Goal: Task Accomplishment & Management: Manage account settings

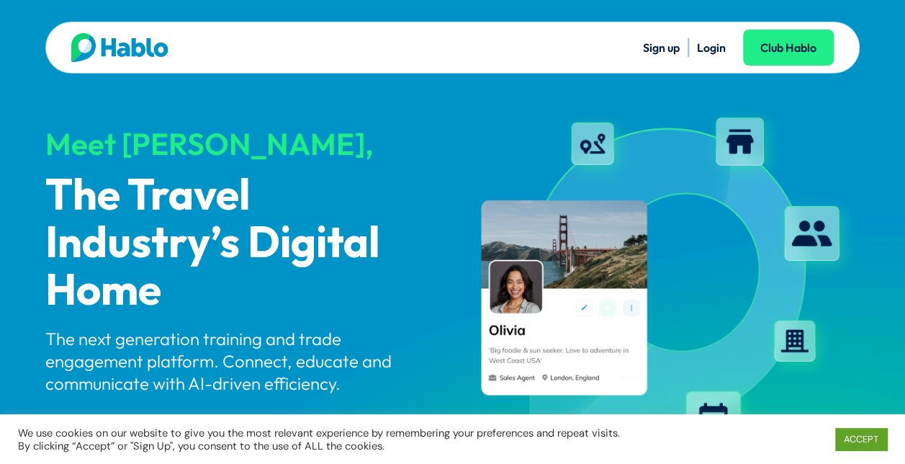
click at [723, 45] on link "Login" at bounding box center [711, 47] width 29 height 14
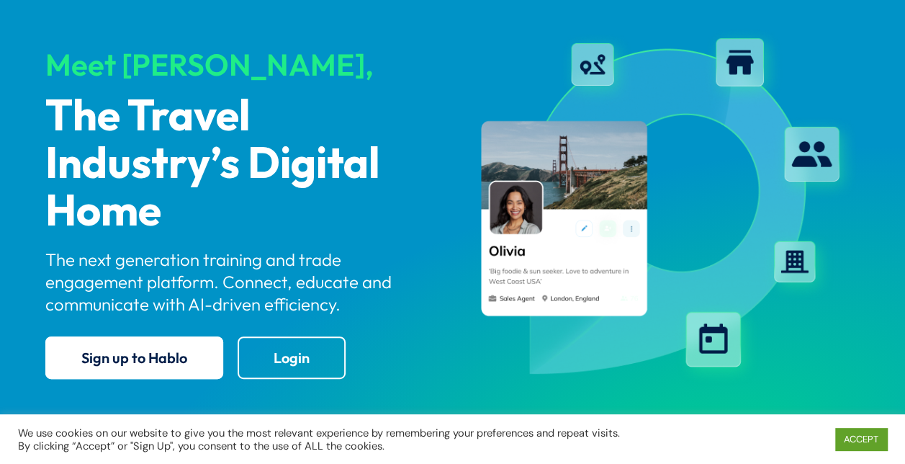
scroll to position [144, 0]
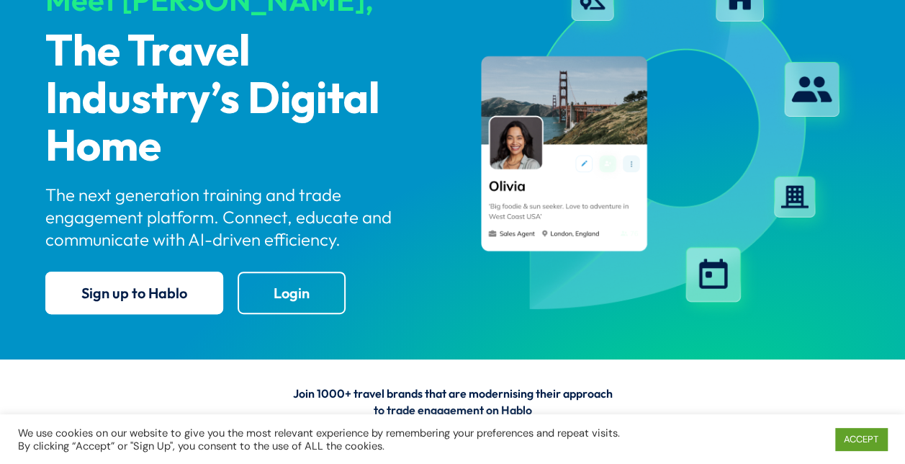
click at [861, 450] on div "ACCEPT" at bounding box center [854, 439] width 66 height 30
click at [862, 436] on link "ACCEPT" at bounding box center [861, 439] width 52 height 22
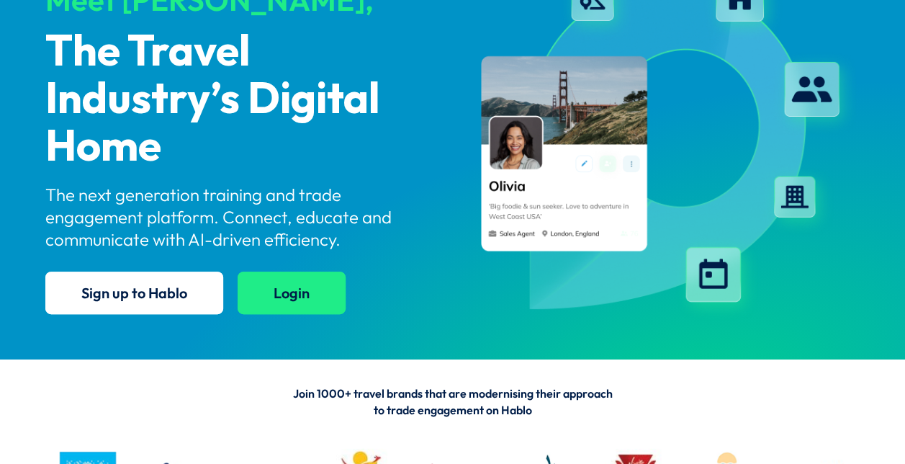
click at [299, 290] on link "Login" at bounding box center [292, 292] width 108 height 42
